Goal: Information Seeking & Learning: Learn about a topic

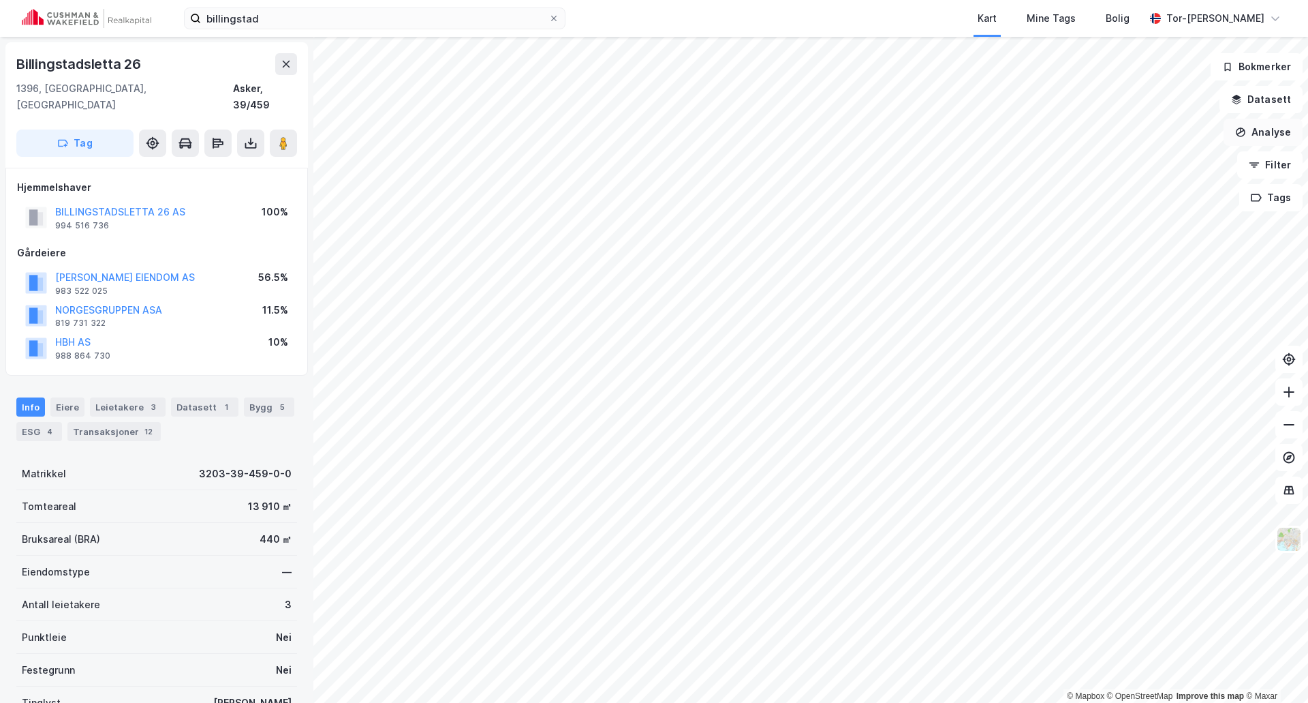
click at [1264, 127] on button "Analyse" at bounding box center [1263, 132] width 79 height 27
click at [1278, 168] on button "Filter" at bounding box center [1269, 164] width 65 height 27
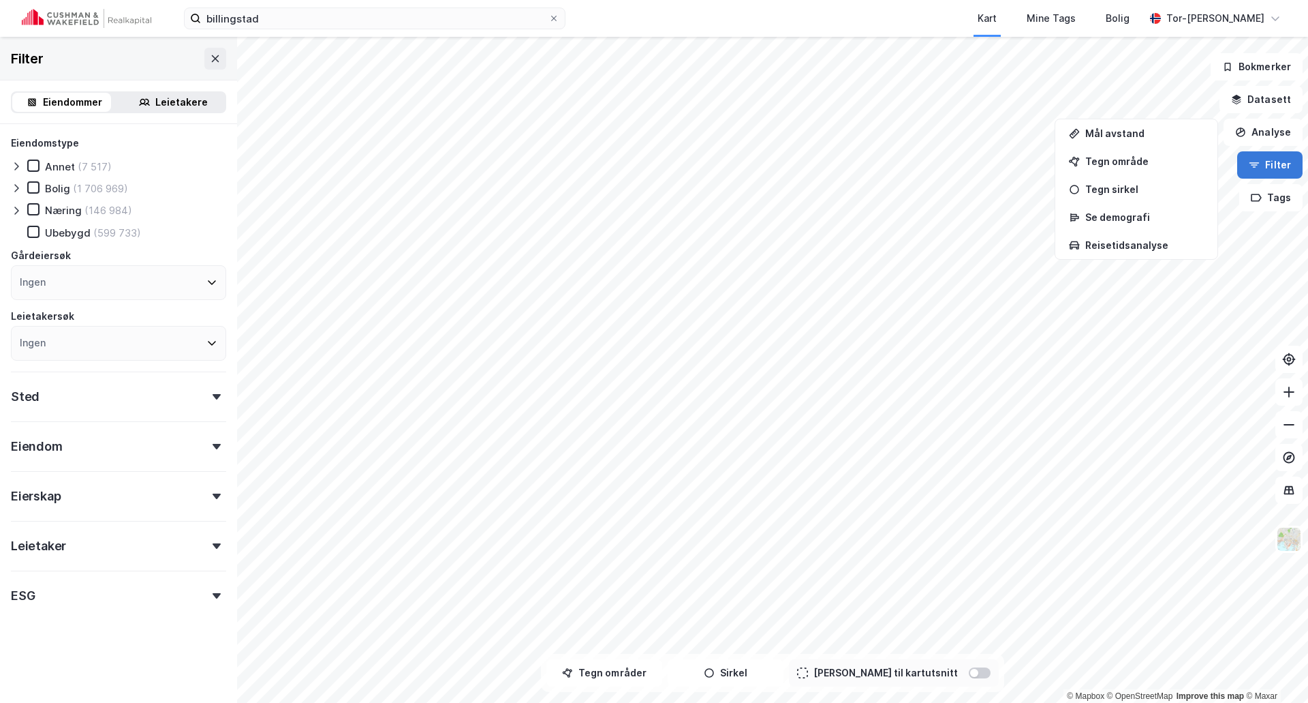
click at [1267, 167] on button "Filter" at bounding box center [1269, 164] width 65 height 27
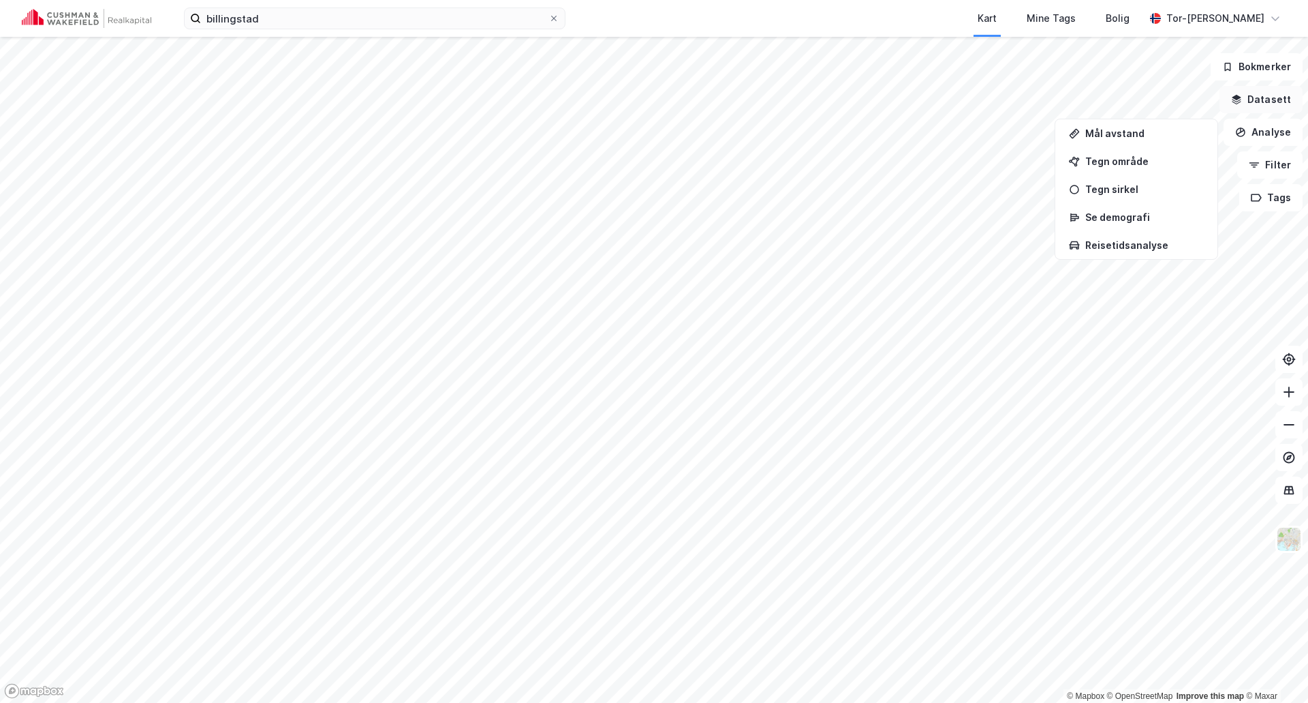
click at [1273, 106] on button "Datasett" at bounding box center [1261, 99] width 83 height 27
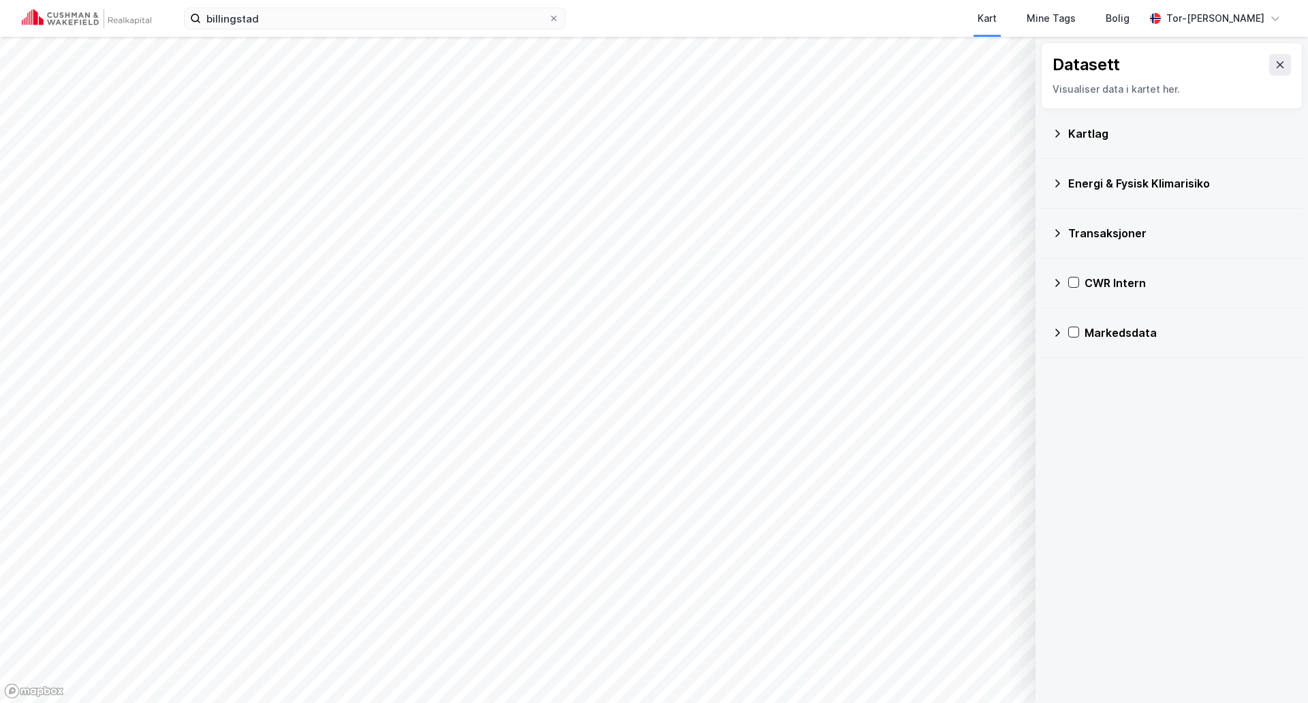
click at [1053, 282] on icon at bounding box center [1057, 282] width 11 height 11
click at [1077, 345] on icon at bounding box center [1075, 348] width 11 height 11
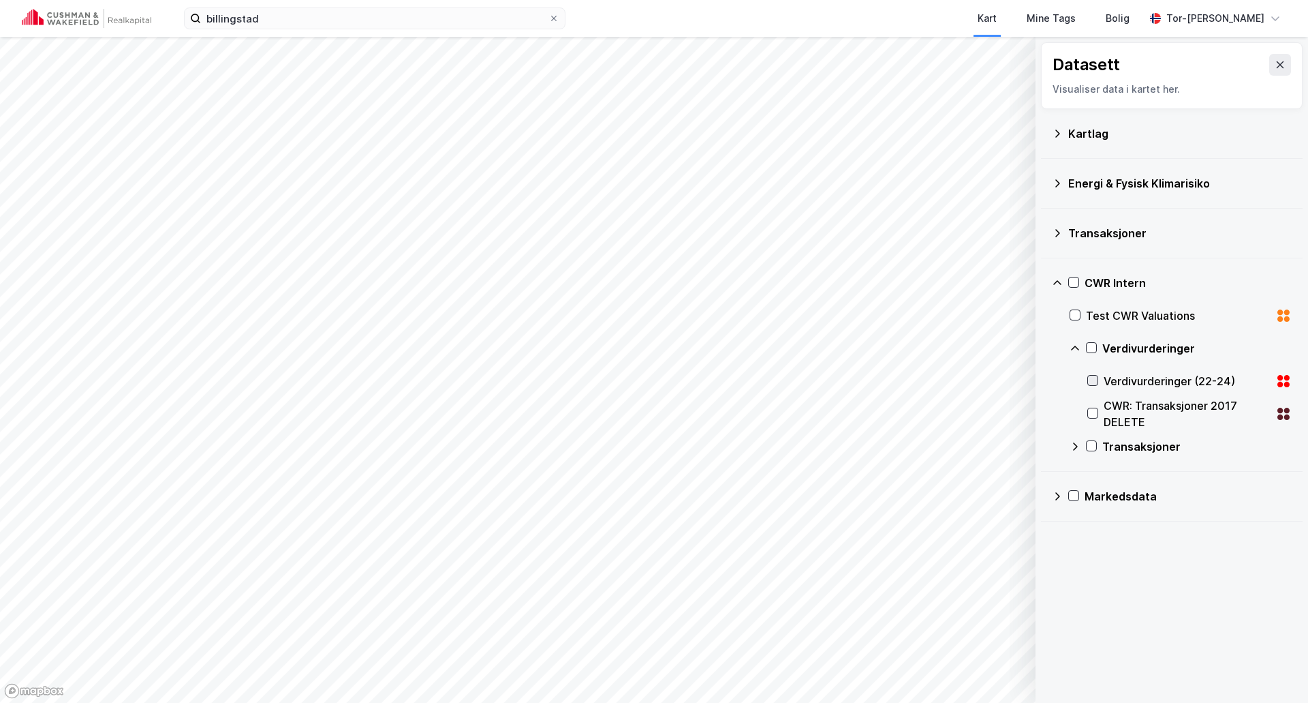
click at [1092, 380] on icon at bounding box center [1093, 380] width 10 height 10
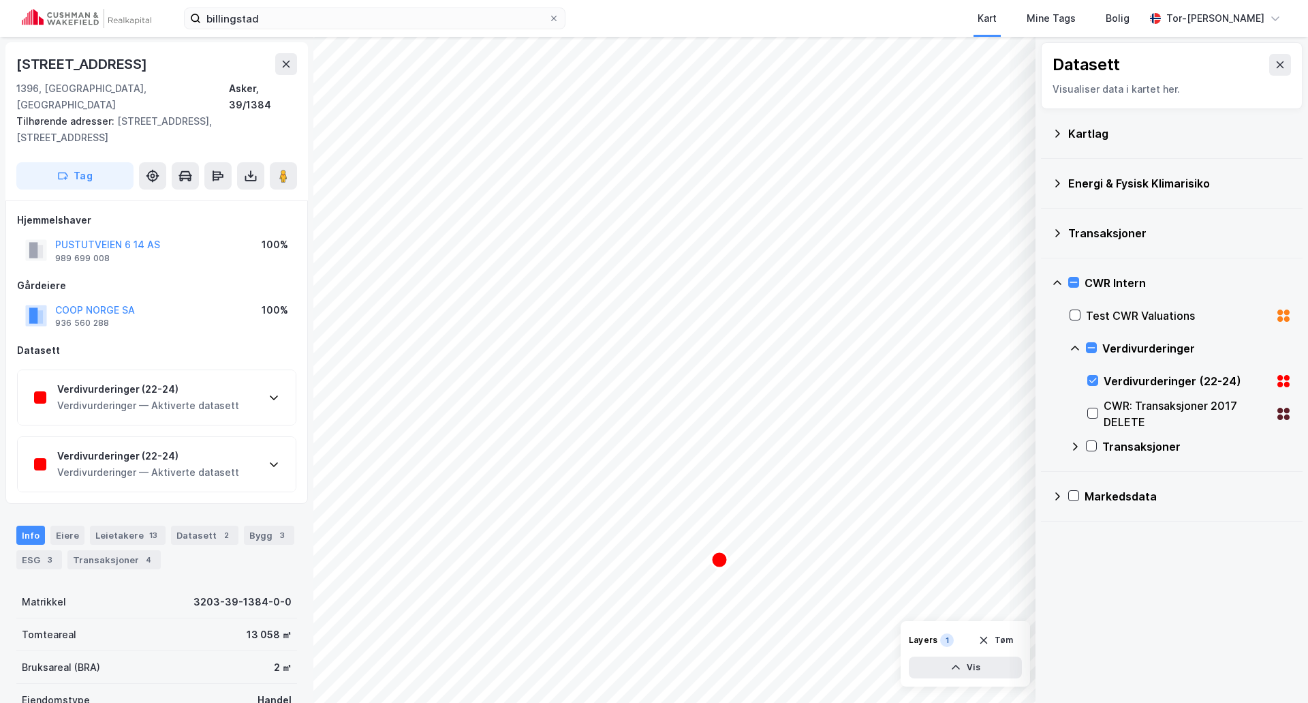
click at [273, 370] on div "Verdivurderinger (22-24) Verdivurderinger — Aktiverte datasett" at bounding box center [157, 397] width 278 height 55
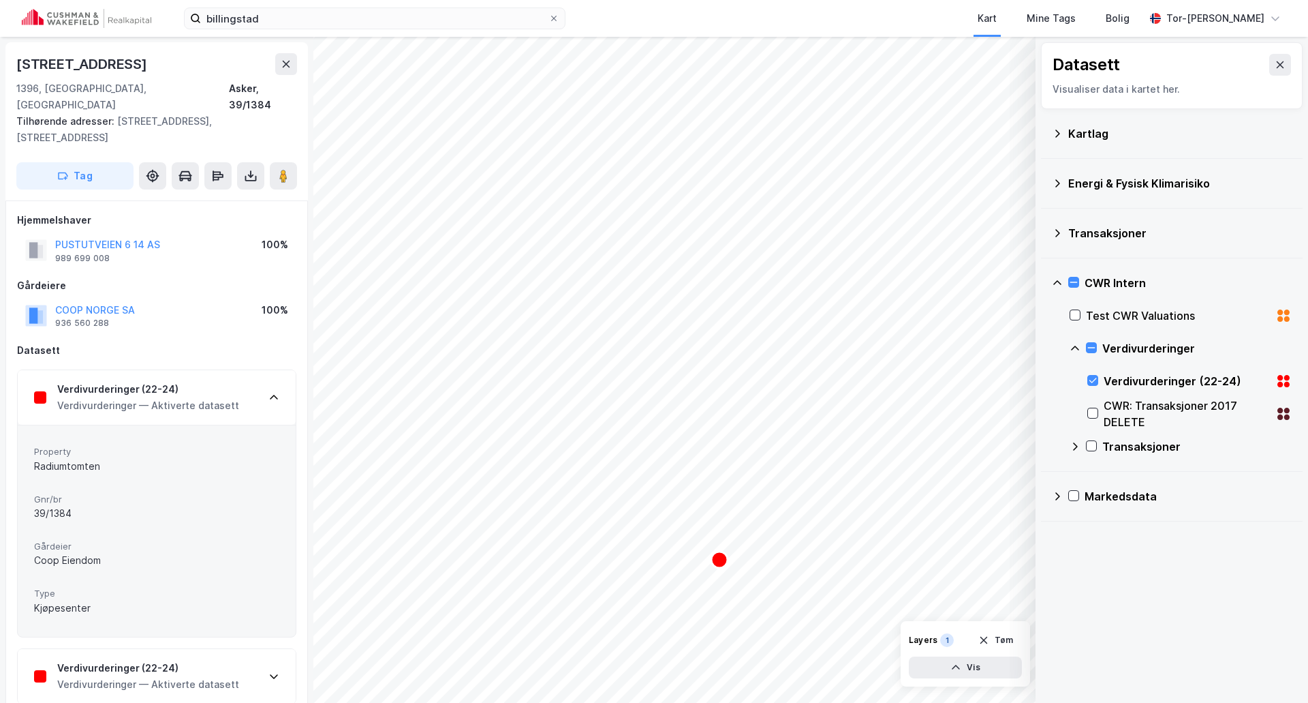
click at [273, 392] on icon at bounding box center [273, 397] width 11 height 11
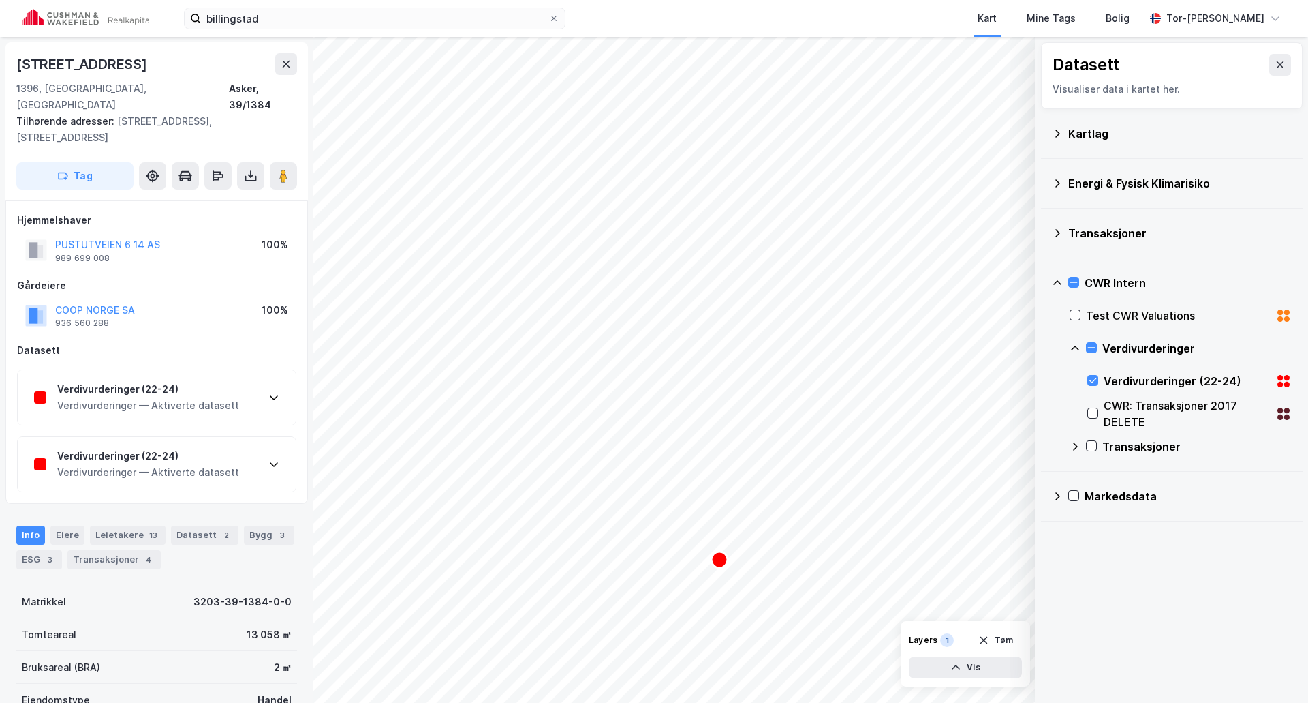
click at [267, 443] on div "Verdivurderinger (22-24) Verdivurderinger — Aktiverte datasett" at bounding box center [157, 464] width 278 height 55
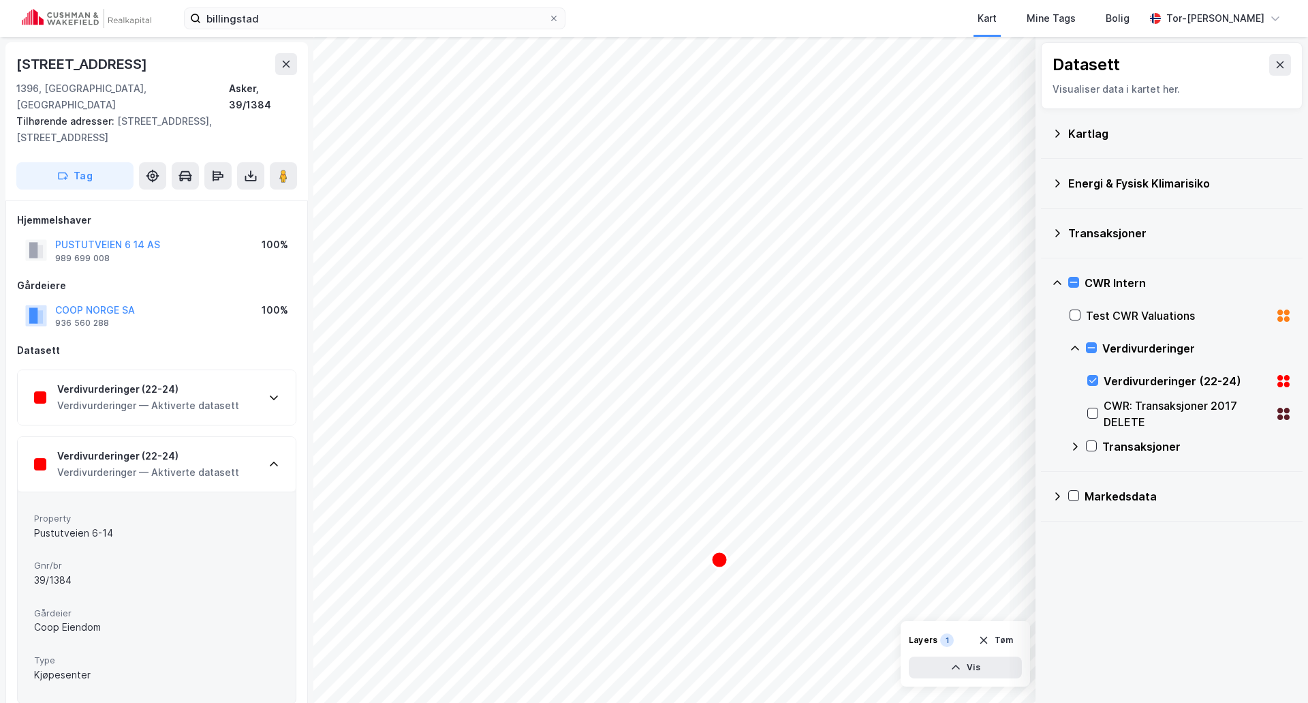
click at [267, 443] on div "Verdivurderinger (22-24) Verdivurderinger — Aktiverte datasett" at bounding box center [157, 464] width 278 height 55
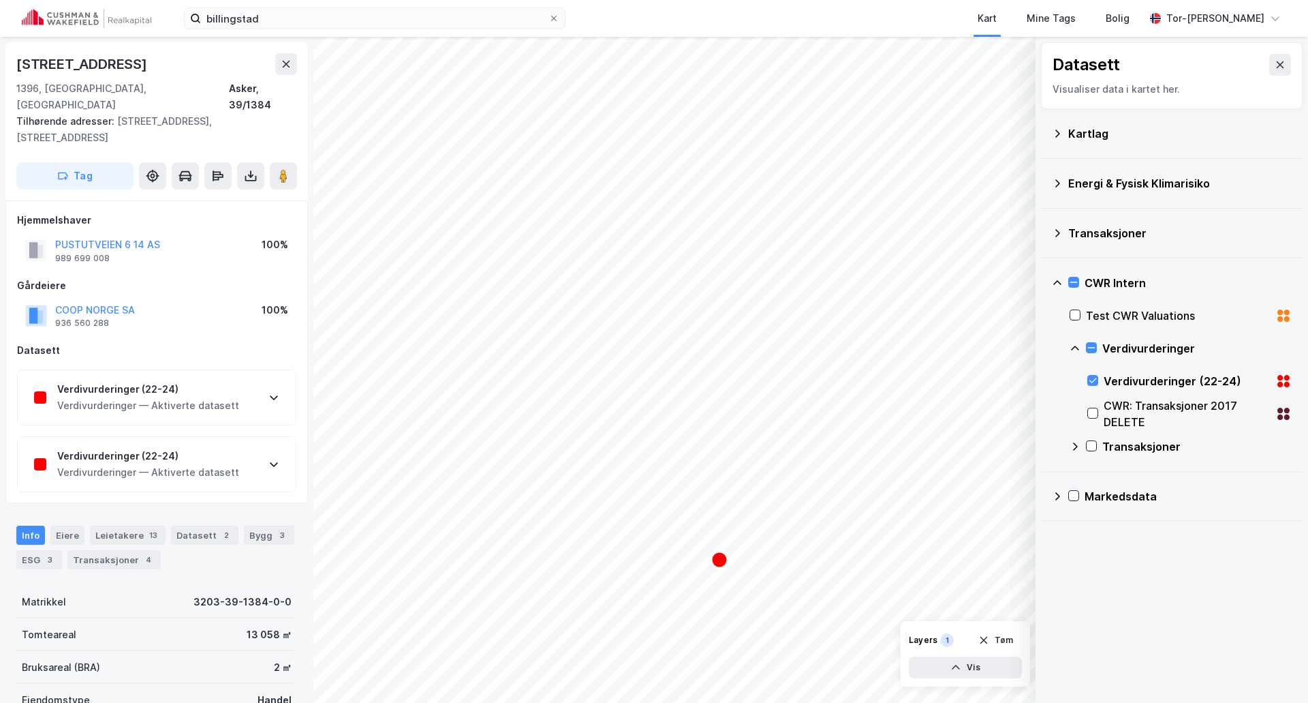
click at [272, 459] on icon at bounding box center [273, 464] width 11 height 11
